Goal: Transaction & Acquisition: Purchase product/service

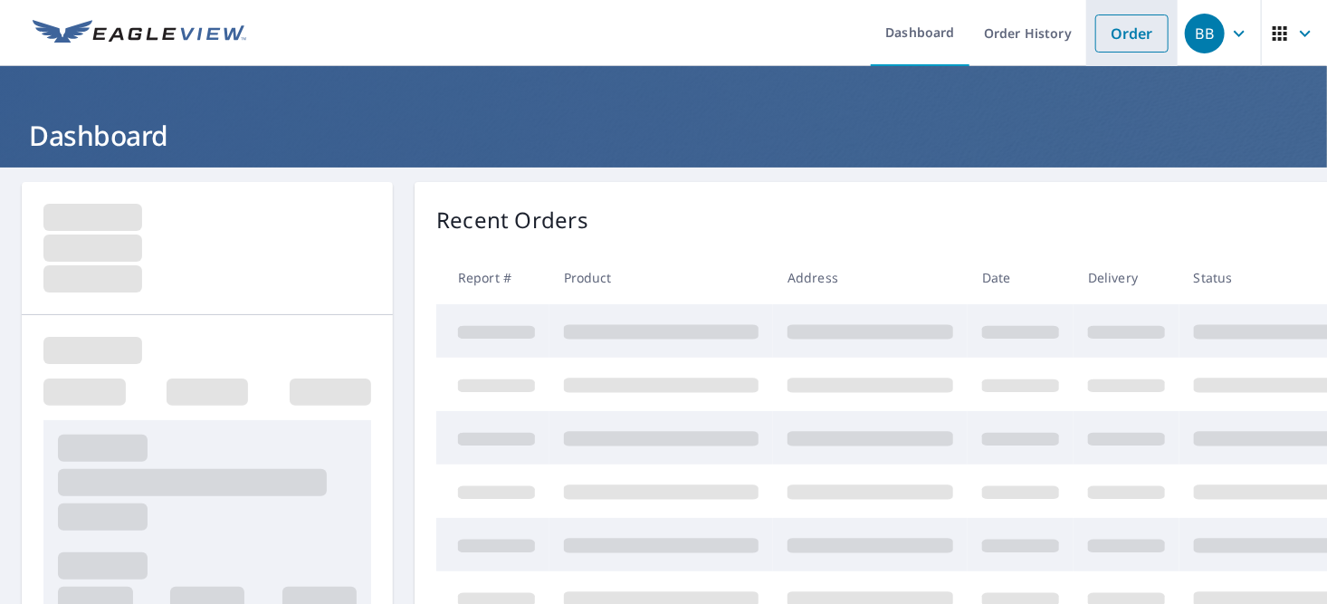
click at [1123, 48] on link "Order" at bounding box center [1132, 33] width 73 height 38
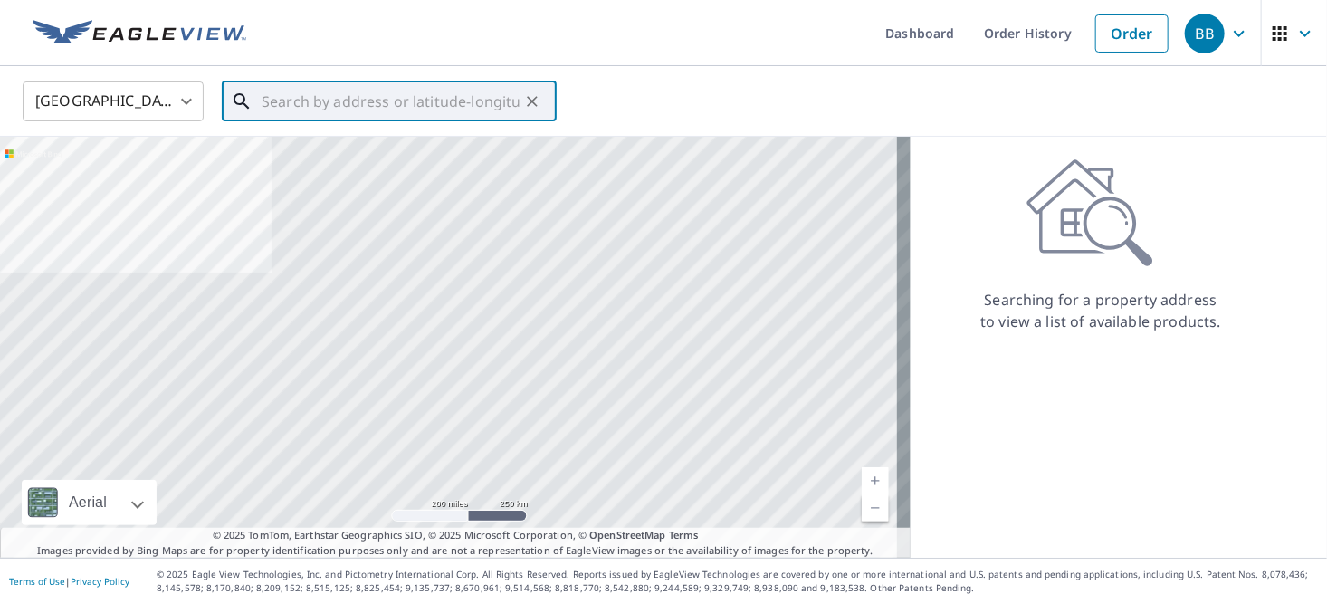
click at [400, 97] on input "text" at bounding box center [391, 101] width 258 height 51
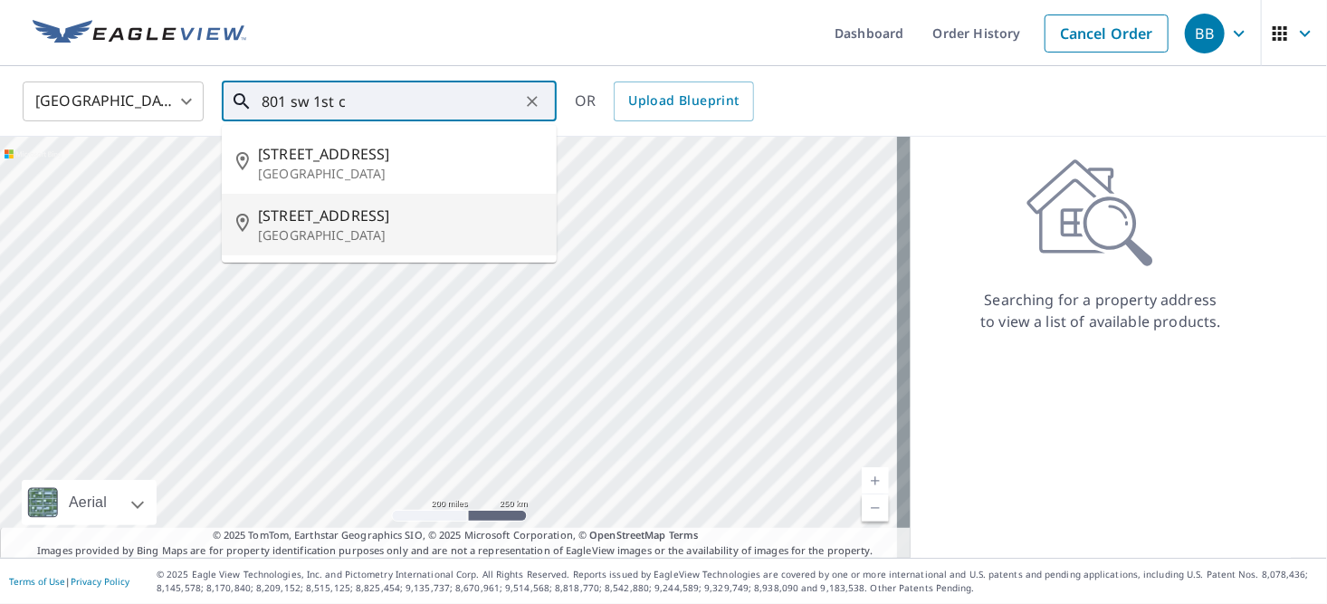
click at [399, 229] on p "[GEOGRAPHIC_DATA]" at bounding box center [400, 235] width 284 height 18
type input "[STREET_ADDRESS]"
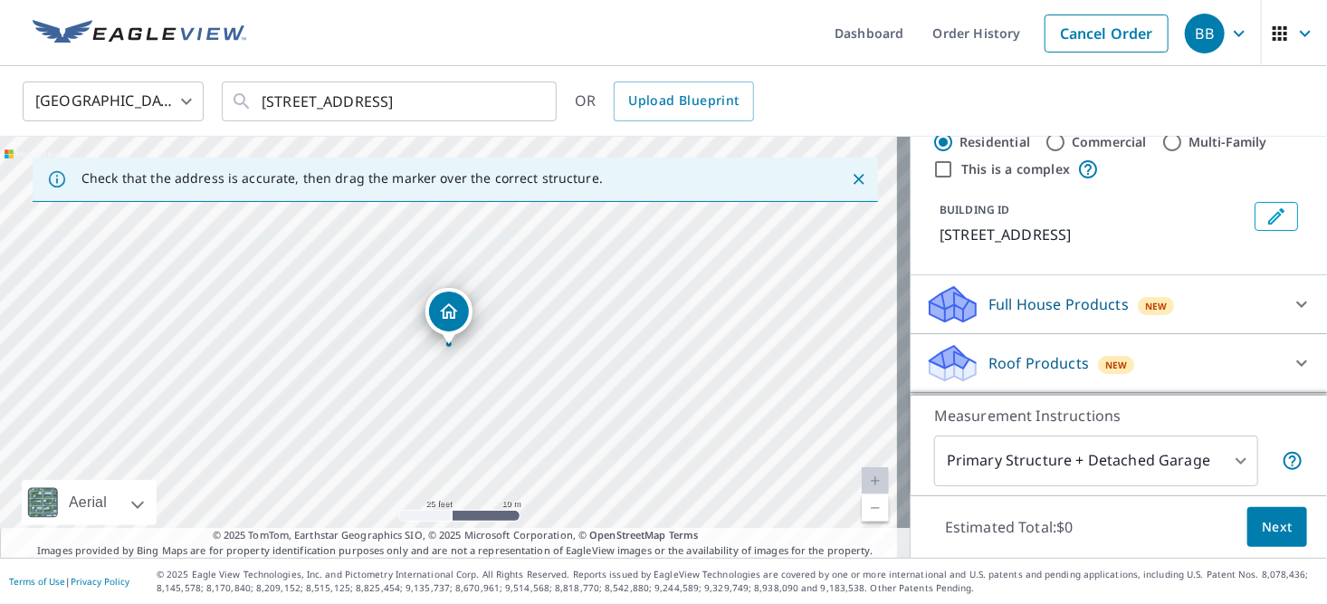
scroll to position [163, 0]
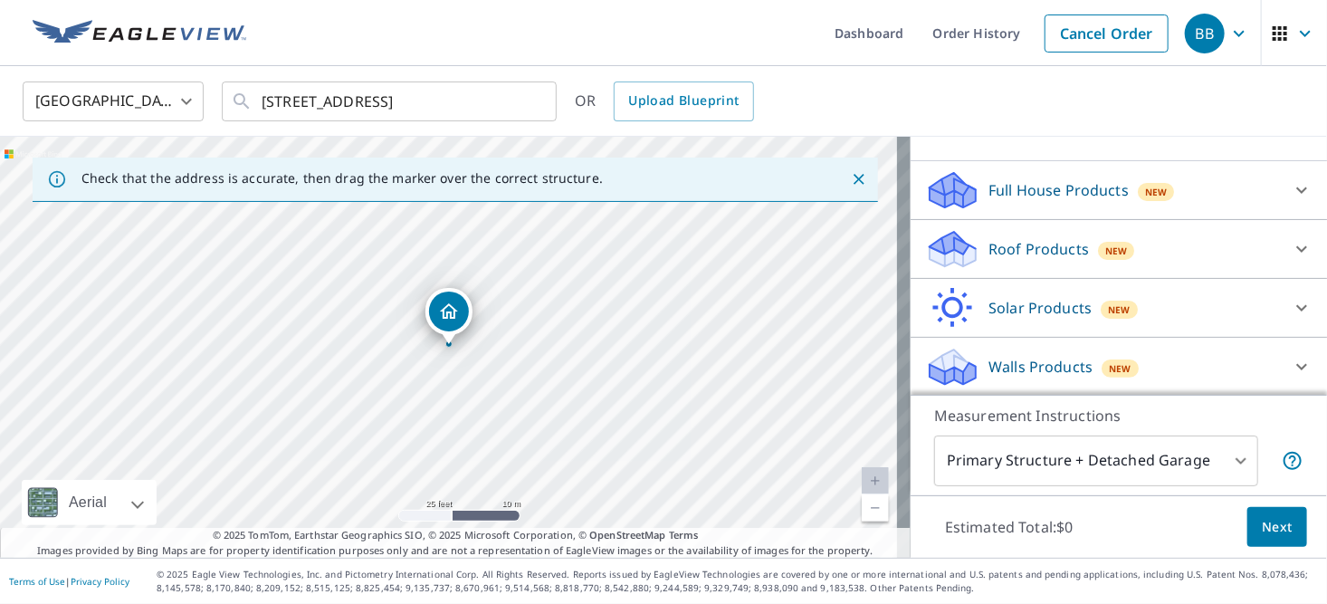
click at [1048, 258] on p "Roof Products" at bounding box center [1039, 249] width 101 height 22
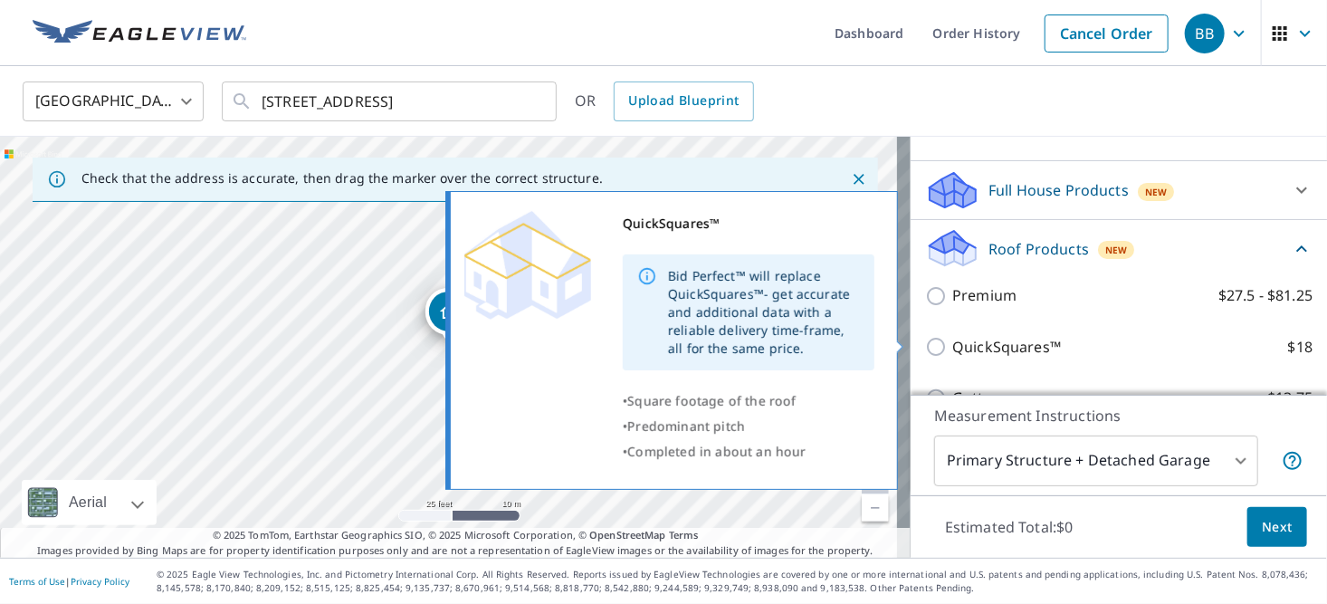
scroll to position [254, 0]
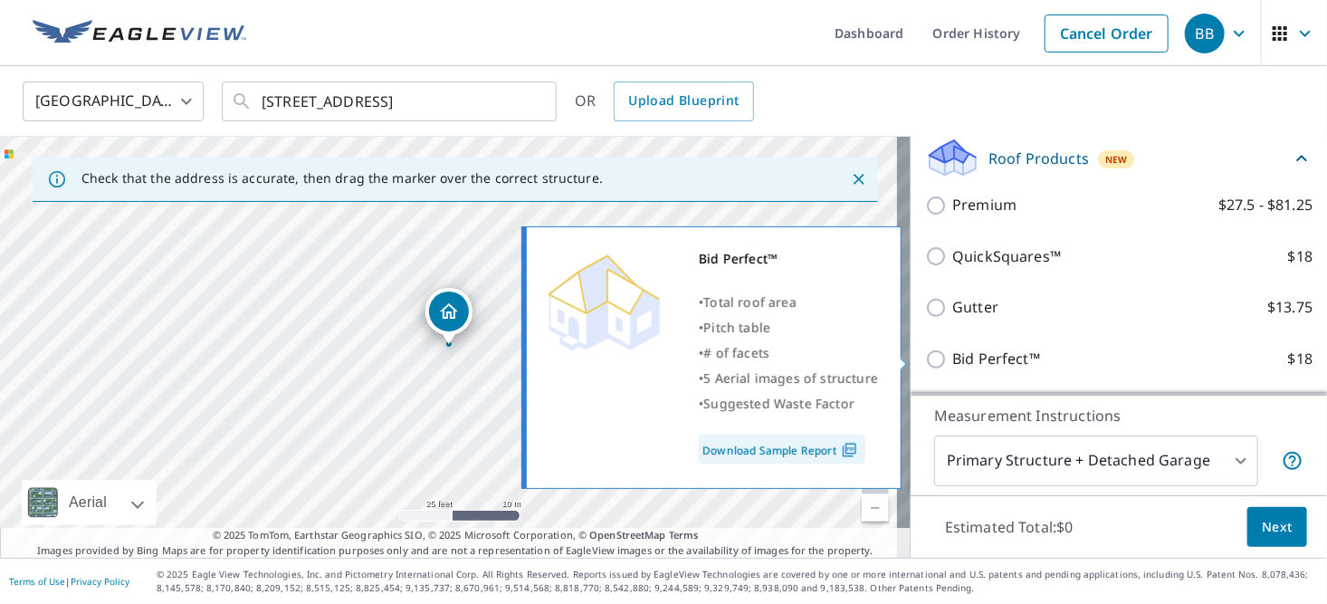
click at [963, 352] on p "Bid Perfect™" at bounding box center [997, 359] width 88 height 23
click at [953, 352] on input "Bid Perfect™ $18" at bounding box center [938, 360] width 27 height 22
checkbox input "true"
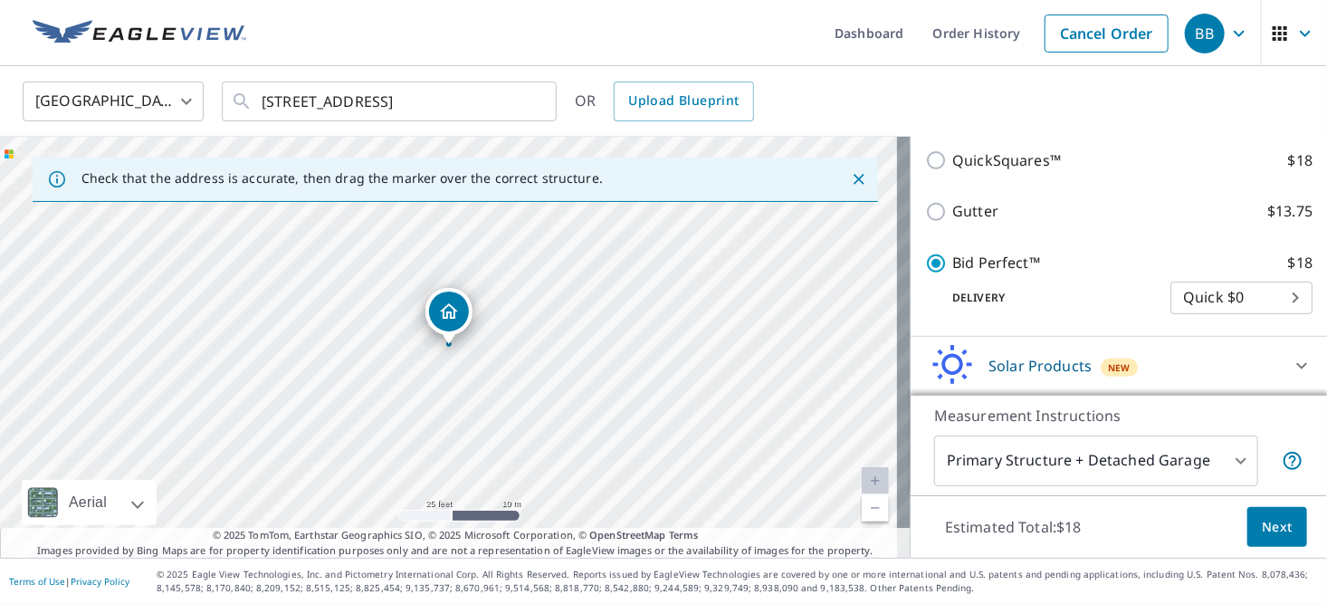
scroll to position [435, 0]
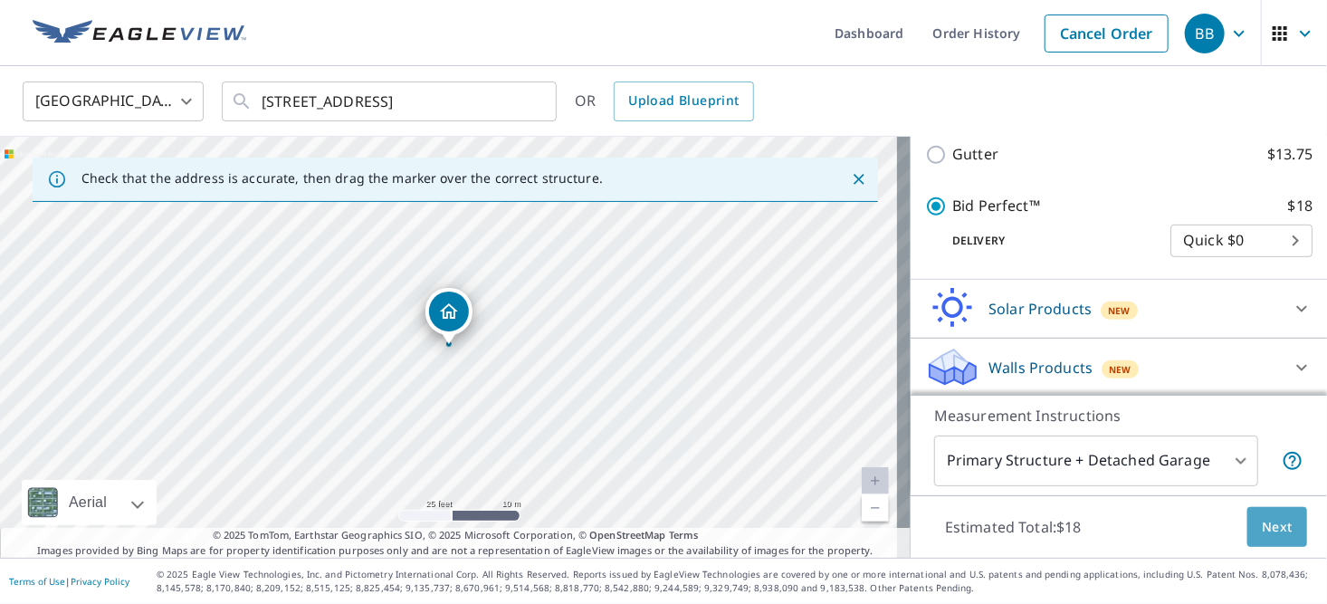
click at [1265, 535] on span "Next" at bounding box center [1277, 527] width 31 height 23
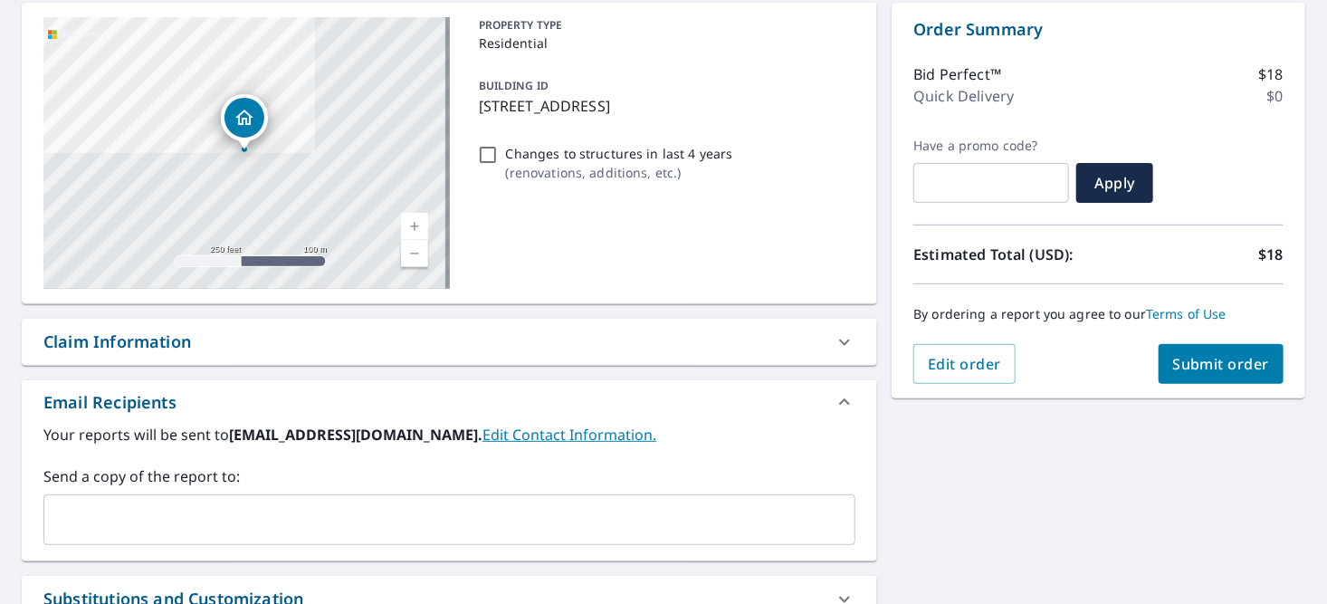
scroll to position [181, 0]
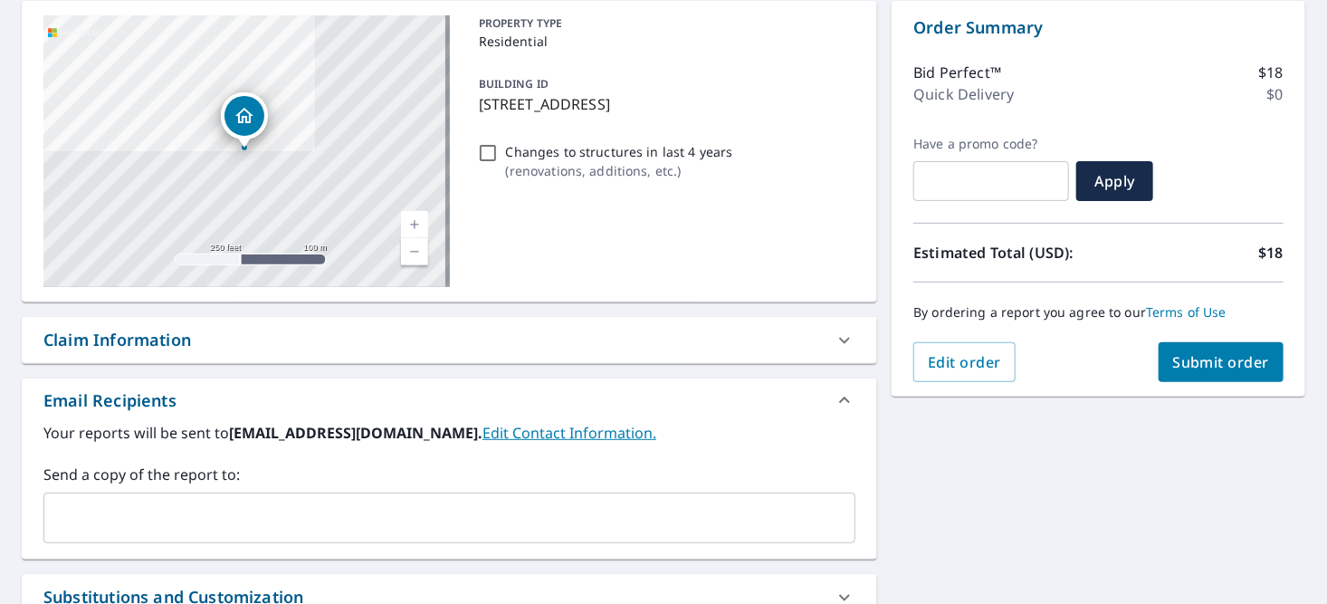
click at [1186, 366] on span "Submit order" at bounding box center [1222, 362] width 97 height 20
